Goal: Transaction & Acquisition: Book appointment/travel/reservation

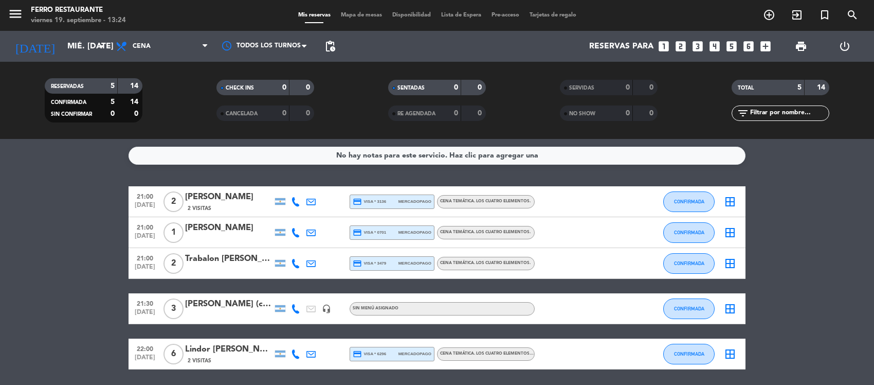
click at [693, 49] on icon "looks_3" at bounding box center [697, 46] width 13 height 13
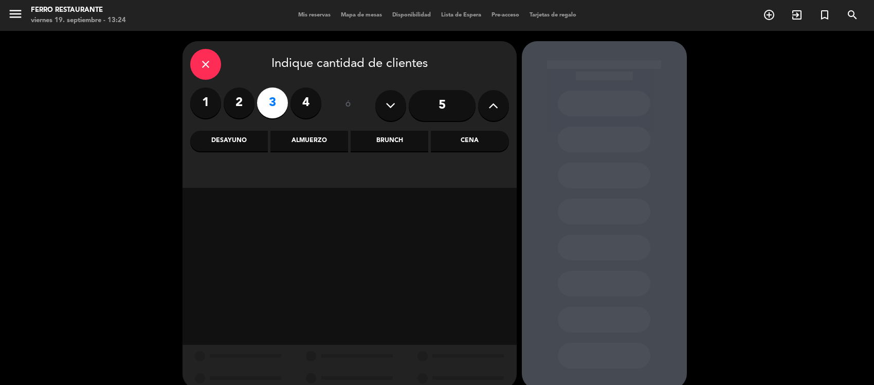
click at [464, 137] on div "Cena" at bounding box center [470, 141] width 78 height 21
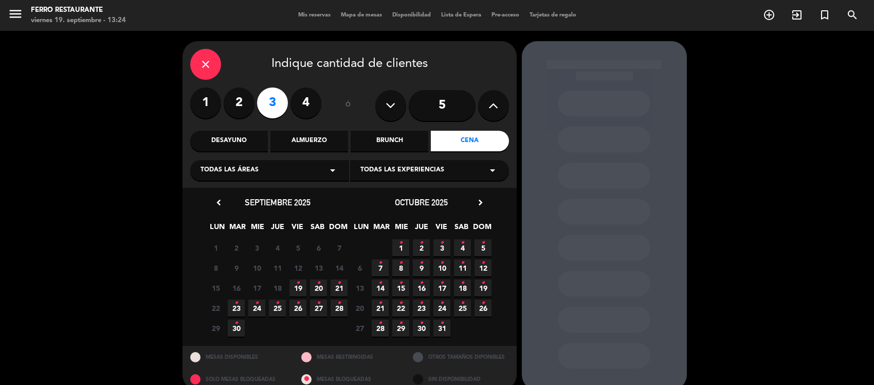
click at [320, 288] on span "20 •" at bounding box center [318, 287] width 17 height 17
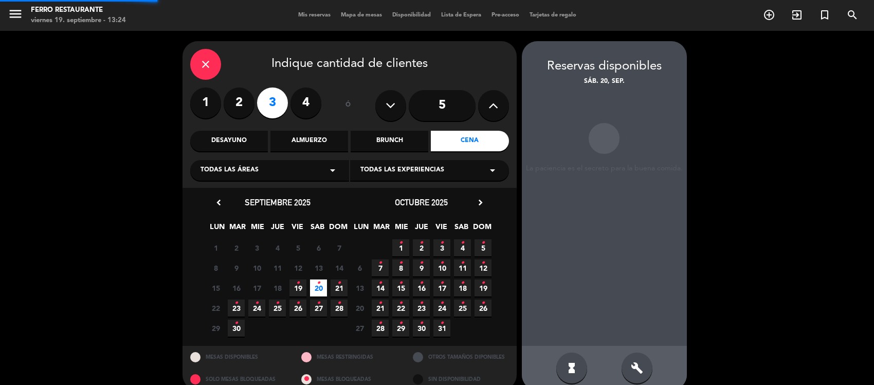
scroll to position [22, 0]
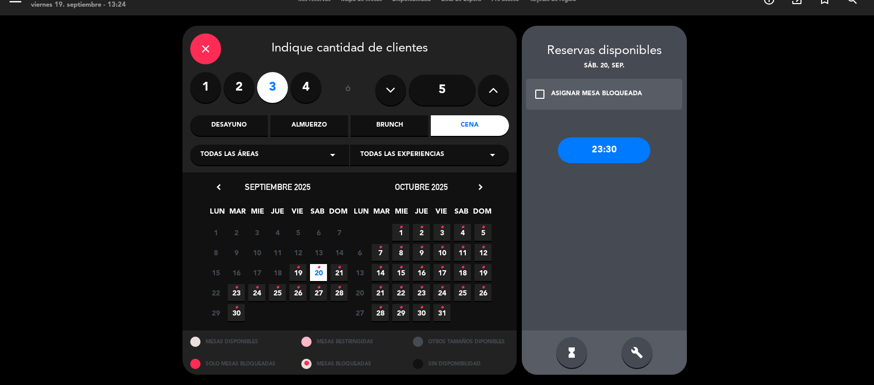
click at [646, 84] on div "check_box_outline_blank ASIGNAR MESA BLOQUEADA" at bounding box center [604, 94] width 157 height 31
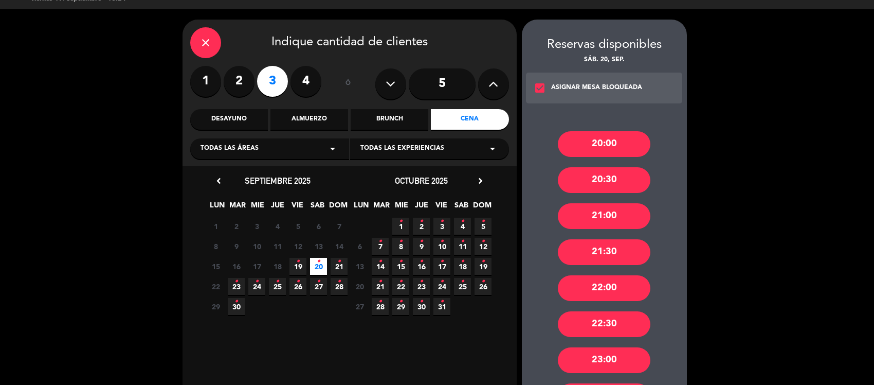
click at [617, 216] on div "21:00" at bounding box center [604, 216] width 93 height 26
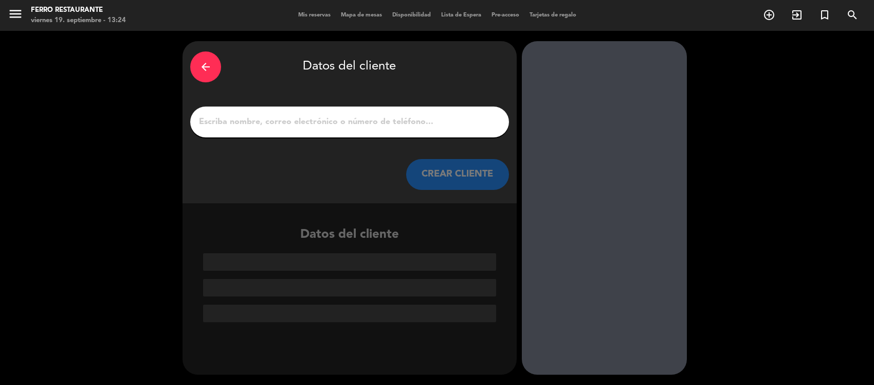
scroll to position [0, 0]
click at [311, 124] on input "1" at bounding box center [349, 122] width 303 height 14
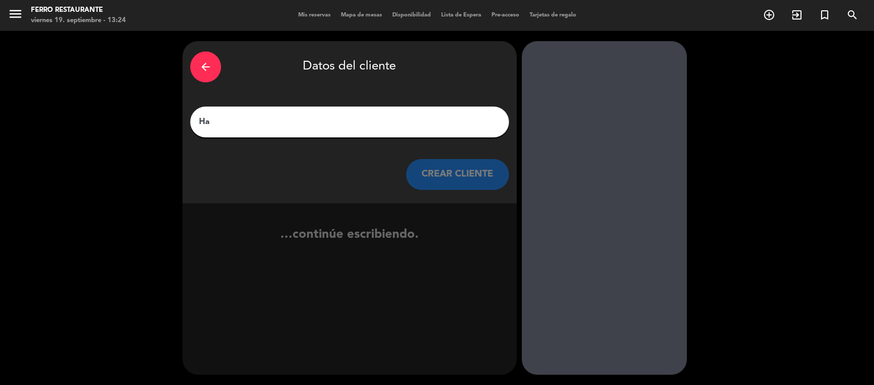
type input "H"
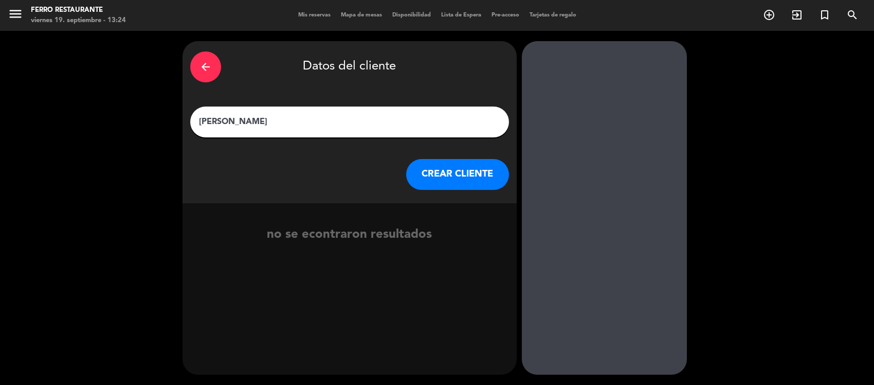
type input "[PERSON_NAME]"
click at [446, 179] on button "CREAR CLIENTE" at bounding box center [457, 174] width 103 height 31
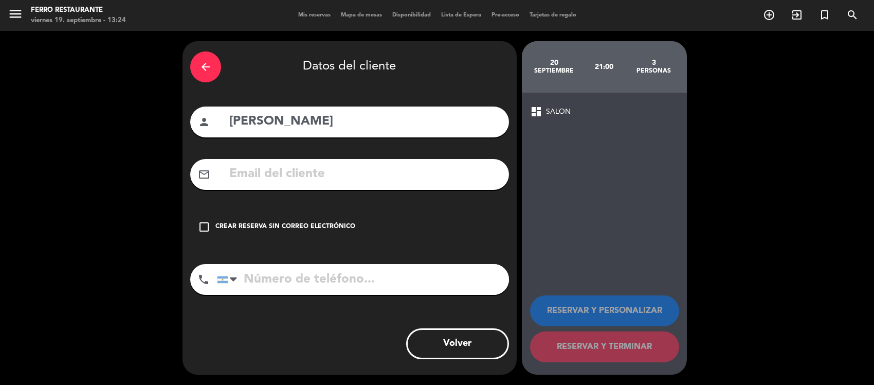
click at [412, 185] on input "text" at bounding box center [364, 173] width 273 height 21
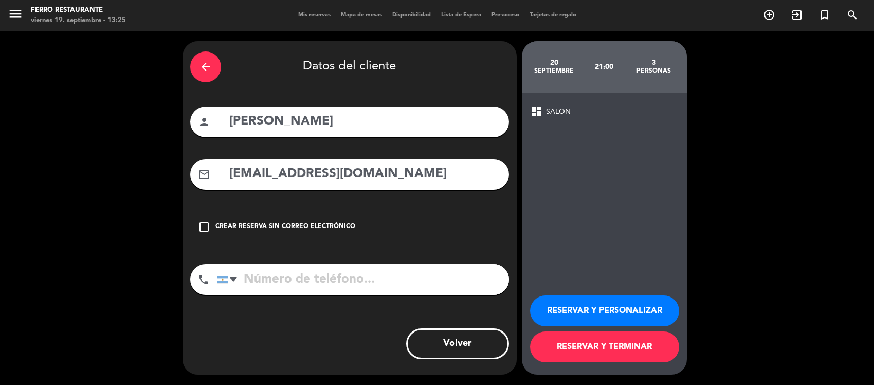
type input "[EMAIL_ADDRESS][DOMAIN_NAME]"
click at [300, 295] on input "tel" at bounding box center [363, 279] width 292 height 31
type input "3794890809"
click at [581, 336] on button "RESERVAR Y TERMINAR" at bounding box center [604, 346] width 149 height 31
